Goal: Information Seeking & Learning: Find specific fact

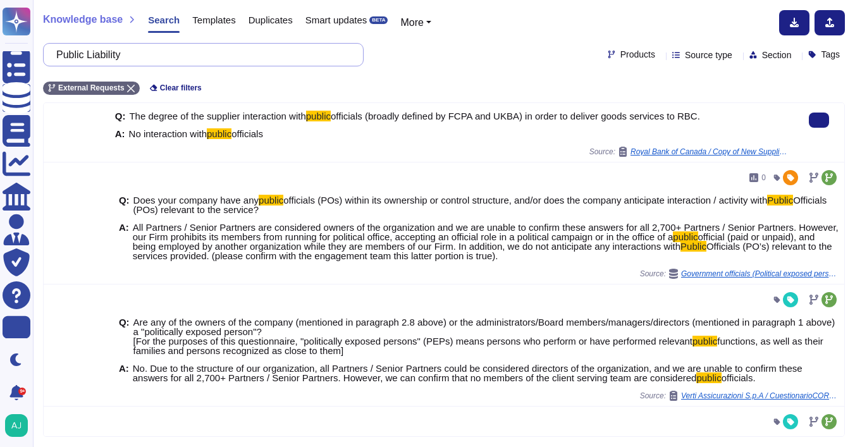
scroll to position [113, 0]
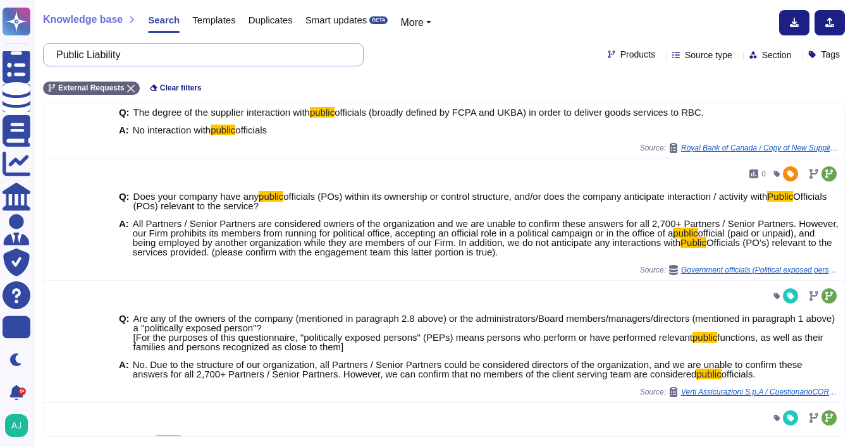
click at [221, 60] on input "Public Liability" at bounding box center [200, 55] width 300 height 22
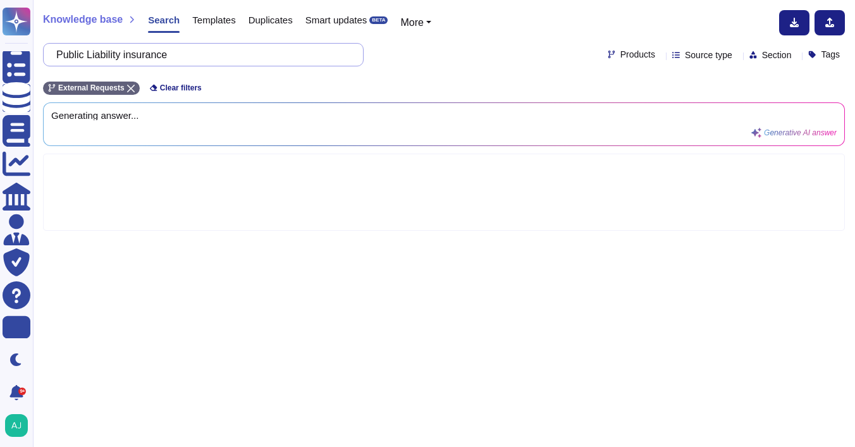
type input "Public Liability insurance"
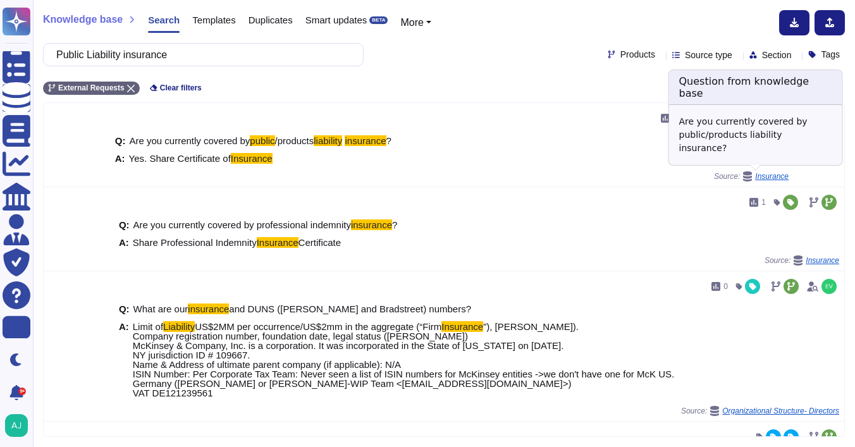
click at [762, 177] on span "Insurance" at bounding box center [771, 177] width 33 height 8
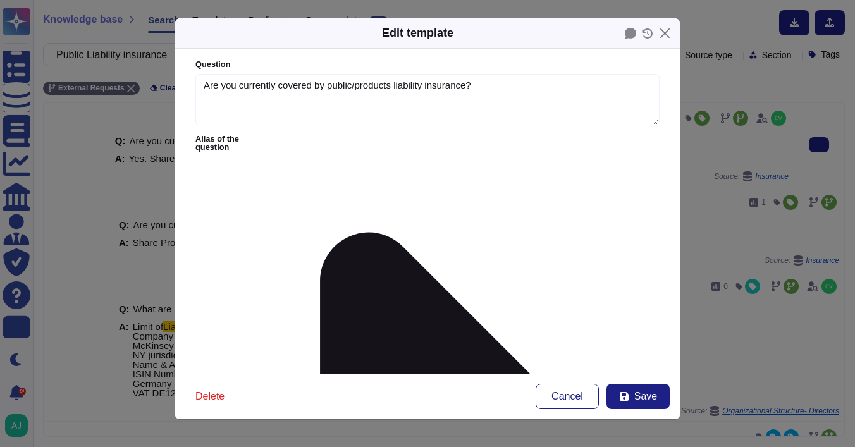
type textarea "Are you currently covered by public/products liability insurance?"
type textarea "Yes. Share Certificate of Insurance"
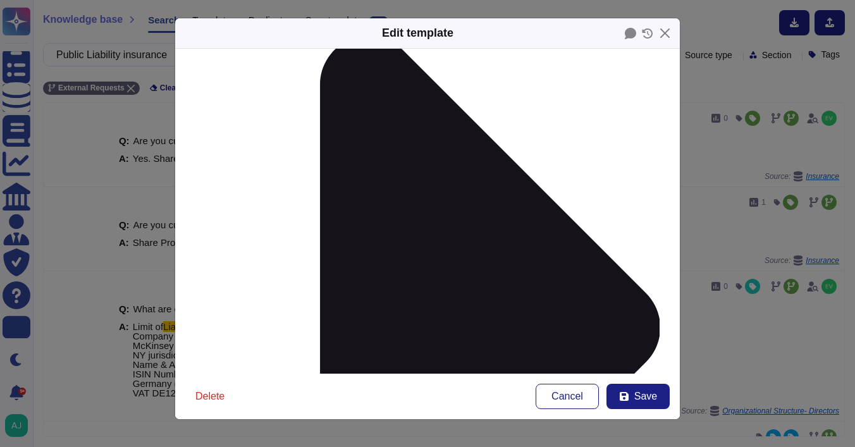
scroll to position [236, 0]
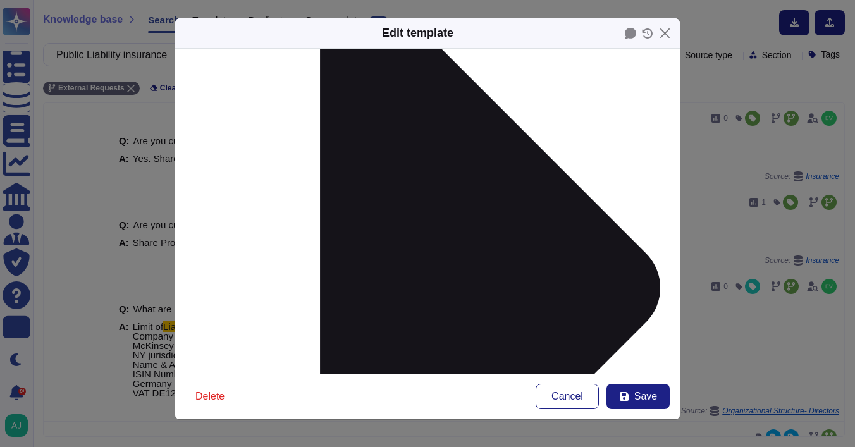
drag, startPoint x: 211, startPoint y: 331, endPoint x: 341, endPoint y: 334, distance: 129.6
copy div "McKinsey & Company, Inc COI"
click at [404, 300] on form "Question Are you currently covered by public/products liability insurance? Alia…" at bounding box center [427, 211] width 504 height 325
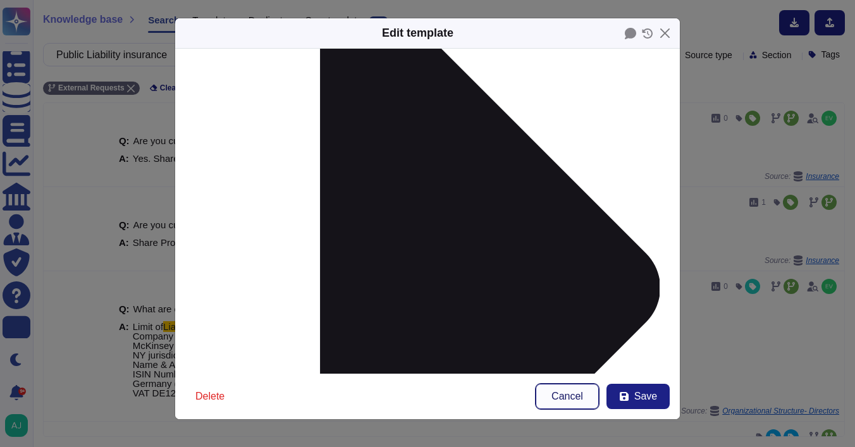
click at [555, 392] on span "Cancel" at bounding box center [567, 396] width 32 height 10
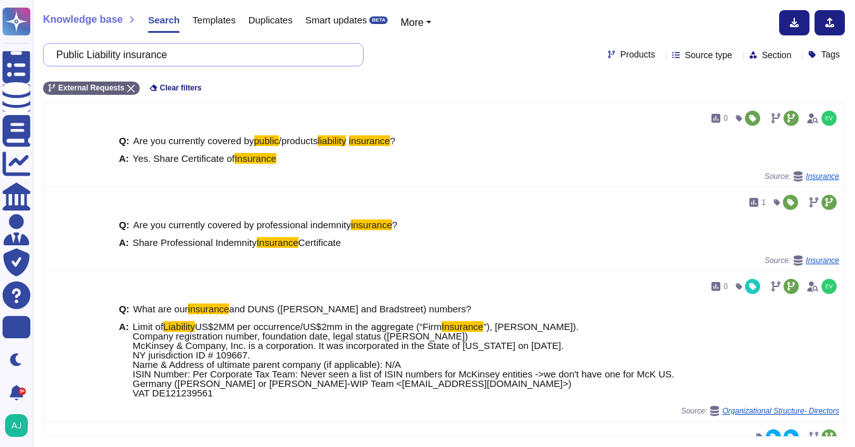
click at [213, 51] on input "Public Liability insurance" at bounding box center [200, 55] width 300 height 22
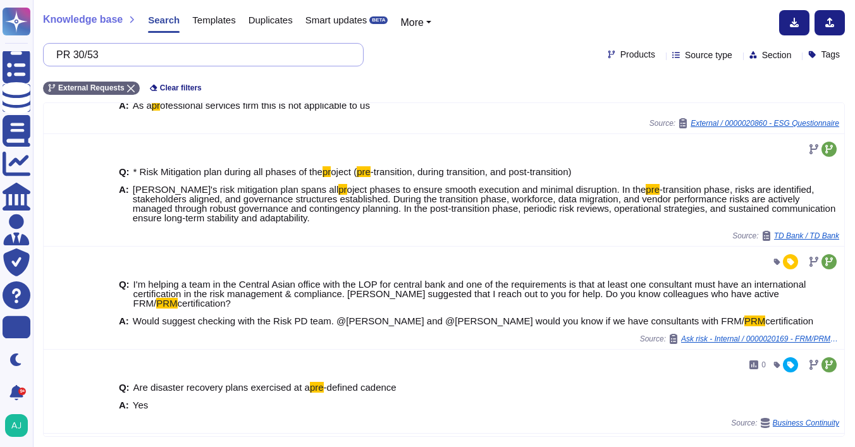
scroll to position [0, 0]
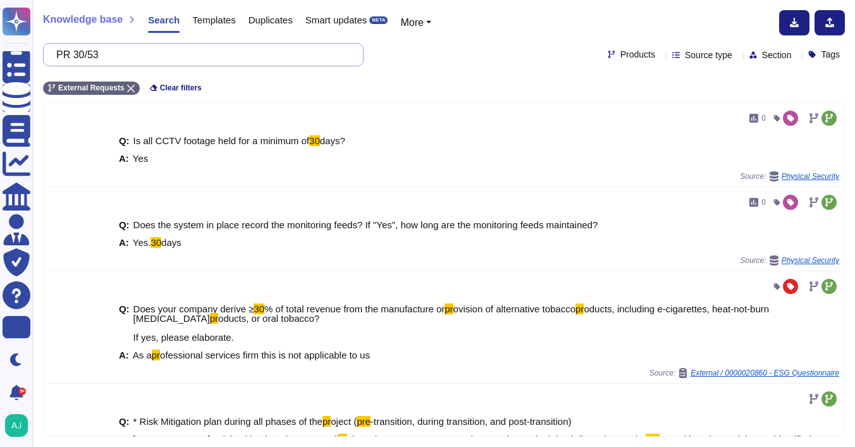
click at [88, 52] on input "PR 30/53" at bounding box center [200, 55] width 300 height 22
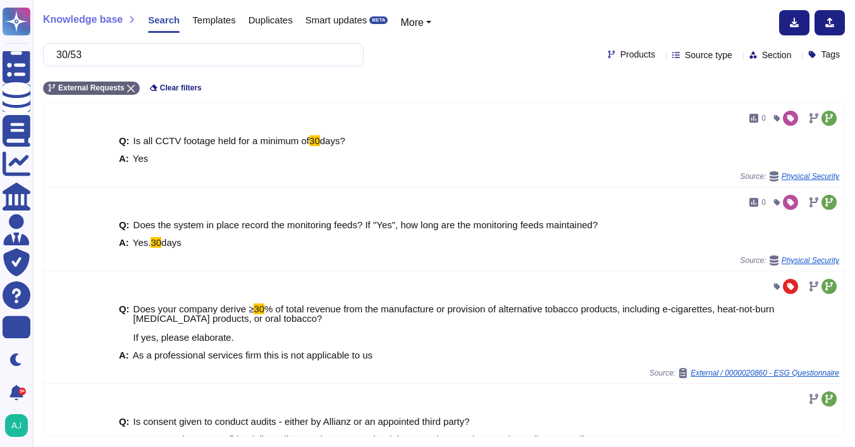
type input "30/53"
